Goal: Information Seeking & Learning: Learn about a topic

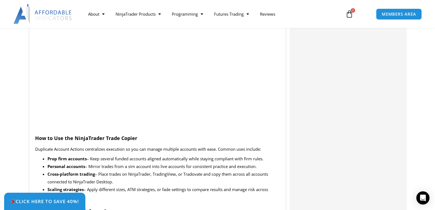
scroll to position [467, 0]
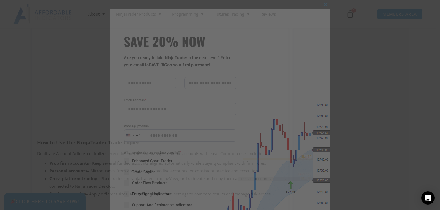
click at [81, 25] on div "Close this module SAVE 20% NOW Are you ready to take NinjaTrader to the next le…" at bounding box center [220, 105] width 440 height 210
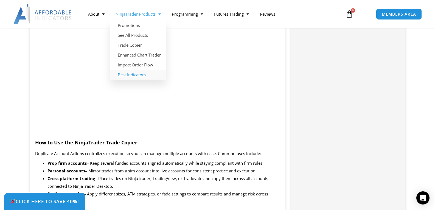
click at [128, 73] on link "Best Indicators" at bounding box center [138, 75] width 56 height 10
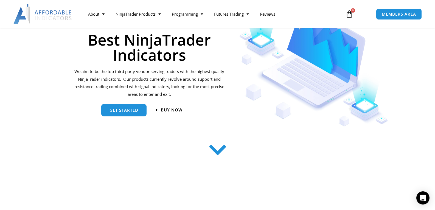
scroll to position [82, 0]
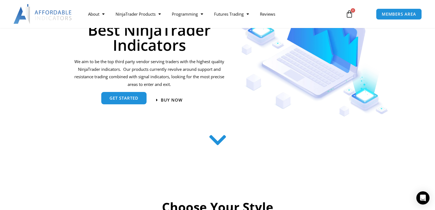
click at [120, 103] on link "get started" at bounding box center [123, 98] width 45 height 12
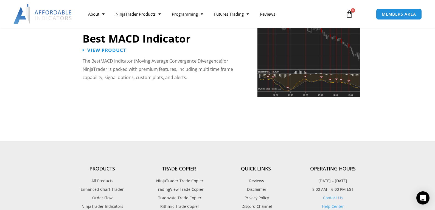
scroll to position [1238, 0]
